Goal: Transaction & Acquisition: Purchase product/service

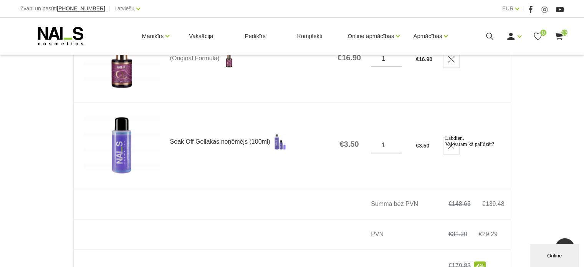
scroll to position [1114, 0]
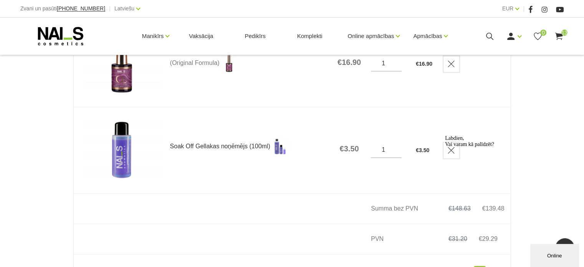
click at [183, 144] on link "Soak Off Gellakas noņēmējs (100ml)" at bounding box center [248, 146] width 157 height 19
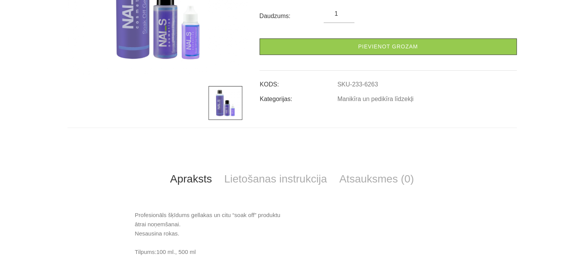
scroll to position [269, 0]
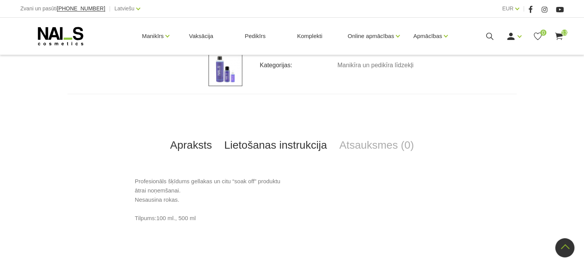
click at [252, 147] on link "Lietošanas instrukcija" at bounding box center [275, 144] width 115 height 25
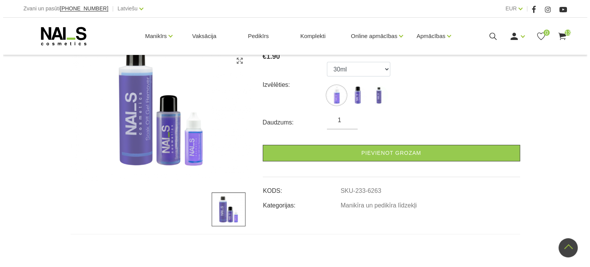
scroll to position [92, 0]
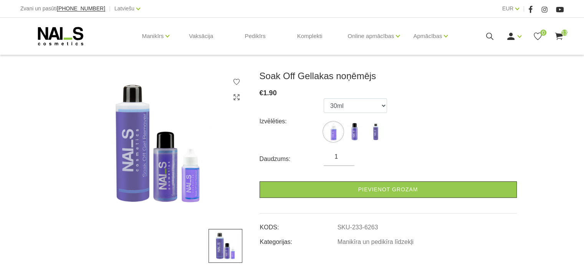
click at [563, 36] on icon at bounding box center [559, 36] width 10 height 10
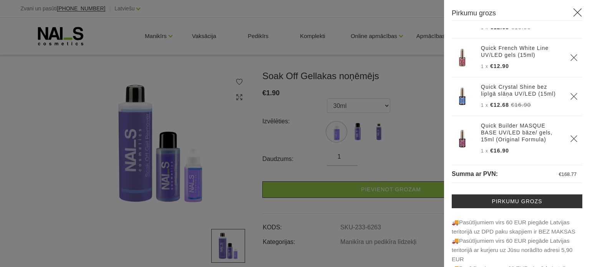
scroll to position [444, 0]
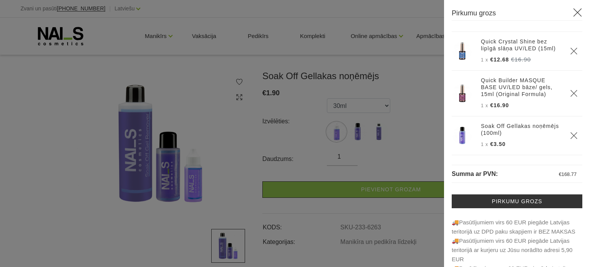
click at [570, 134] on icon "Delete" at bounding box center [574, 136] width 8 height 8
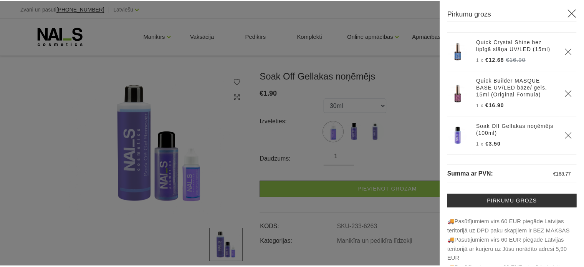
scroll to position [406, 0]
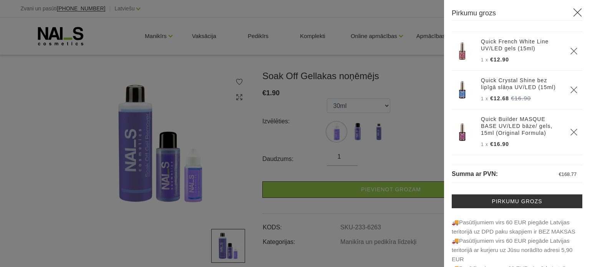
click at [573, 12] on use at bounding box center [577, 12] width 8 height 8
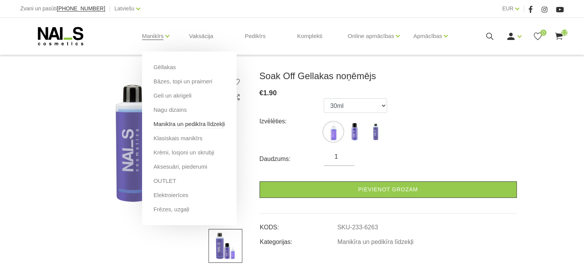
click at [174, 126] on link "Manikīra un pedikīra līdzekļi" at bounding box center [189, 124] width 71 height 8
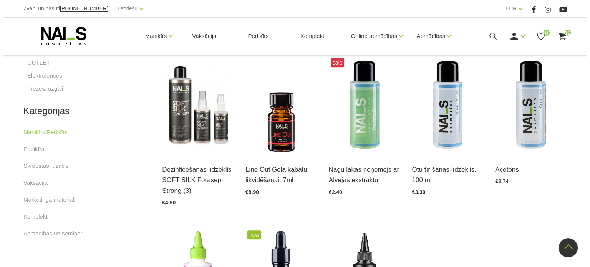
scroll to position [346, 0]
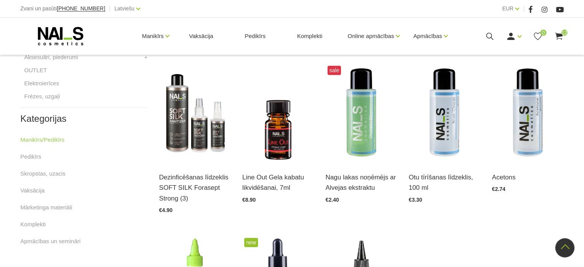
click at [562, 36] on link "12" at bounding box center [559, 36] width 10 height 10
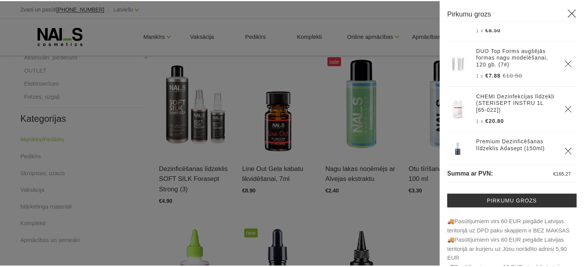
scroll to position [77, 0]
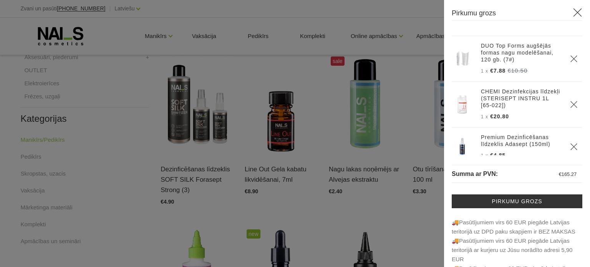
click at [570, 61] on icon "Delete" at bounding box center [574, 59] width 8 height 8
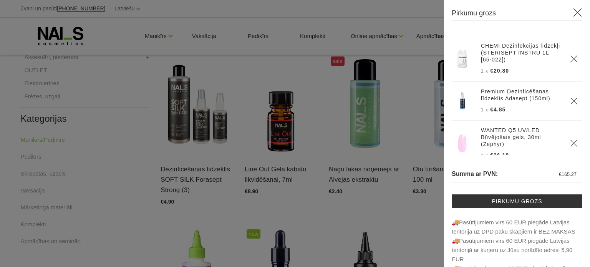
click at [573, 10] on icon at bounding box center [578, 13] width 10 height 10
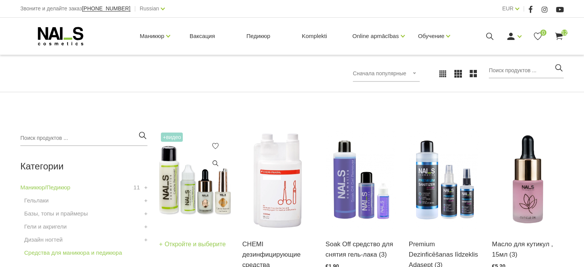
scroll to position [115, 0]
